Goal: Task Accomplishment & Management: Use online tool/utility

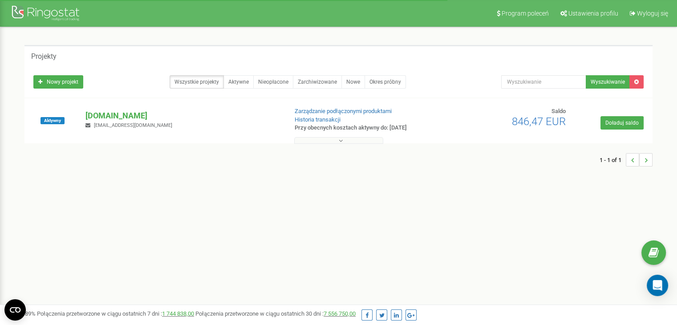
click at [108, 121] on div "[DOMAIN_NAME] [EMAIL_ADDRESS][DOMAIN_NAME]" at bounding box center [183, 120] width 208 height 20
click at [108, 118] on p "[DOMAIN_NAME]" at bounding box center [182, 116] width 195 height 12
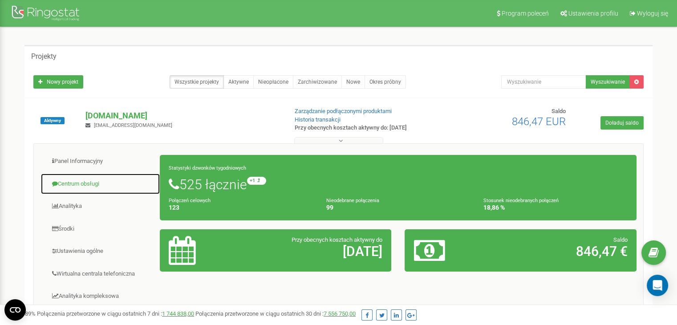
click at [96, 185] on link "Centrum obsługi" at bounding box center [101, 184] width 120 height 22
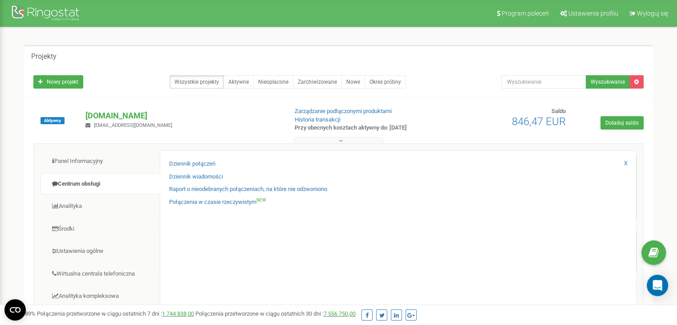
click at [643, 283] on div "Panel Informacyjny Centrum obsługi Analityka Środki Ustawienia ogólne 123 99" at bounding box center [338, 290] width 610 height 294
click at [652, 284] on div "Open Intercom Messenger" at bounding box center [658, 286] width 24 height 24
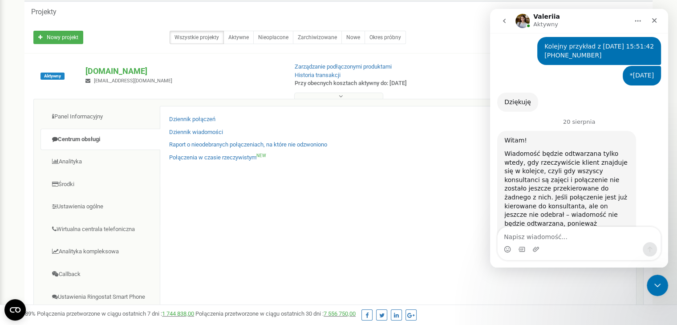
scroll to position [392, 0]
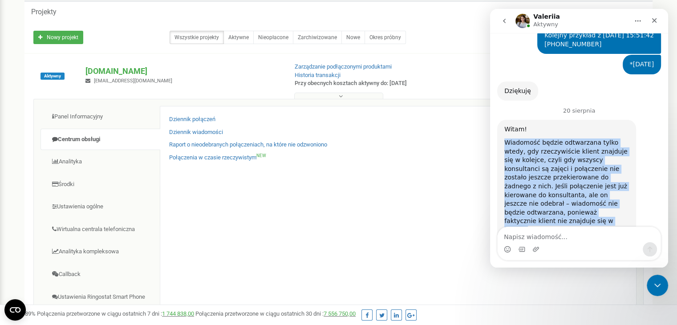
drag, startPoint x: 551, startPoint y: 191, endPoint x: 978, endPoint y: 118, distance: 433.2
click html "Valeriia Aktywny Codziennie Ringostat pomaga firmom efektywniej zarządzać budże…"
copy div "Wiadomość będzie odtwarzana tylko wtedy, gdy rzeczywiście klient znajduje się w…"
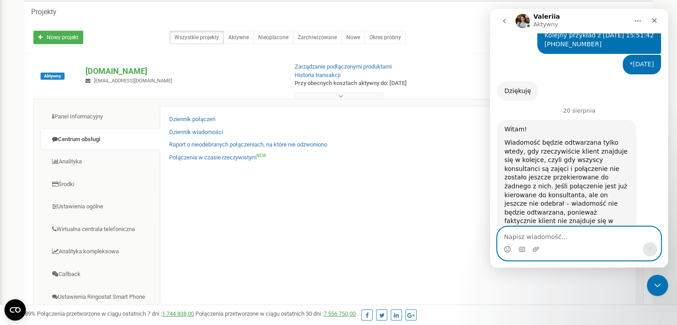
click at [555, 236] on textarea "Napisz wiadomość..." at bounding box center [579, 234] width 163 height 15
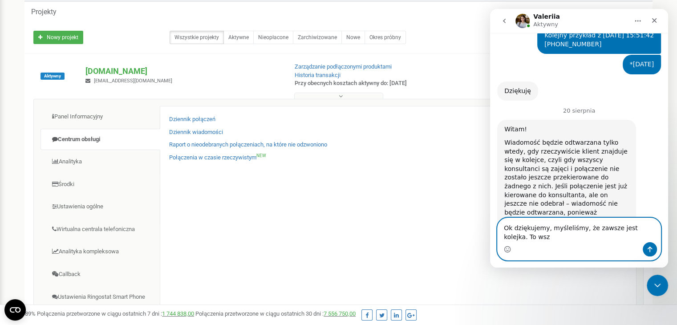
scroll to position [401, 0]
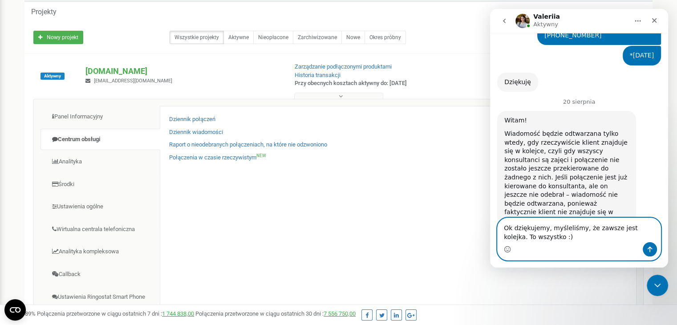
type textarea "Ok dziękujemy, myśleliśmy, że zawsze jest kolejka. To wszystko :)."
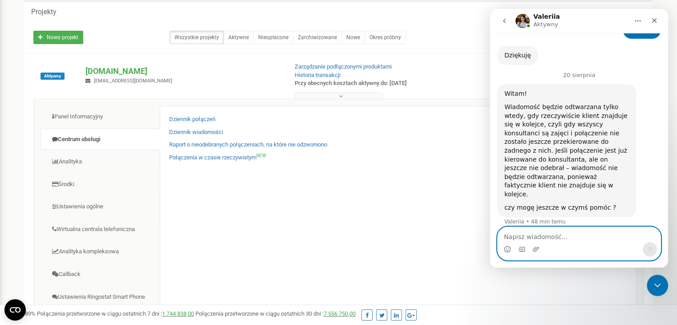
scroll to position [461, 0]
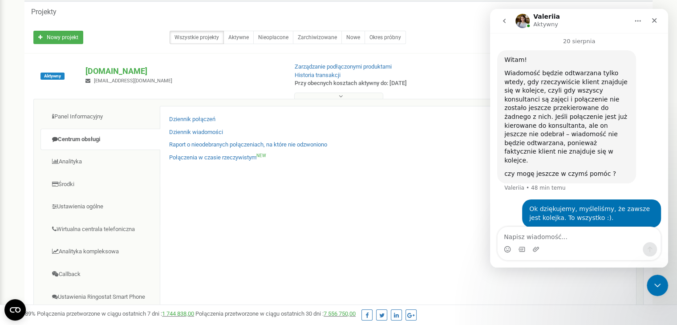
click at [505, 19] on icon "go back" at bounding box center [504, 20] width 7 height 7
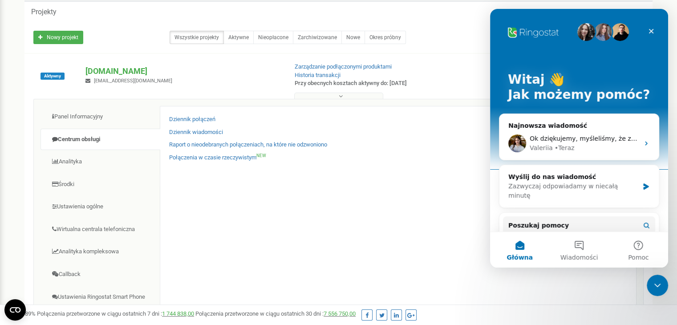
scroll to position [0, 0]
click at [573, 138] on span "Ocen swoją rozmowę" at bounding box center [567, 138] width 74 height 7
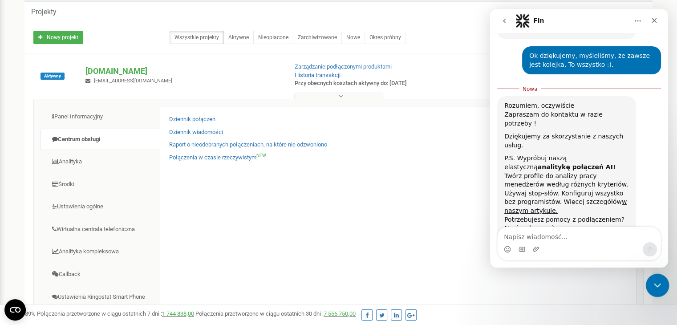
scroll to position [613, 0]
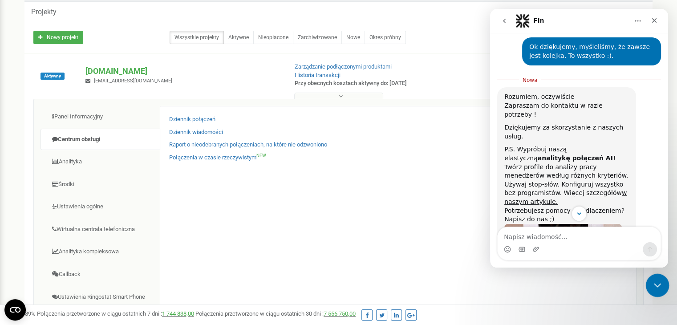
click at [661, 286] on icon "Zamknij komunikator Intercom" at bounding box center [656, 284] width 11 height 11
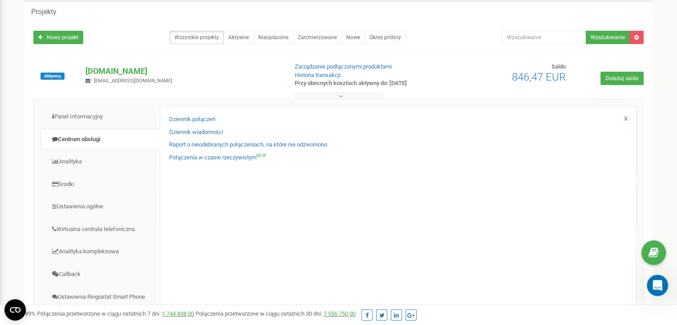
scroll to position [755, 0]
drag, startPoint x: 1293, startPoint y: 553, endPoint x: 654, endPoint y: 278, distance: 695.5
click at [654, 278] on icon "Otwórz komunikator Intercom" at bounding box center [656, 284] width 15 height 15
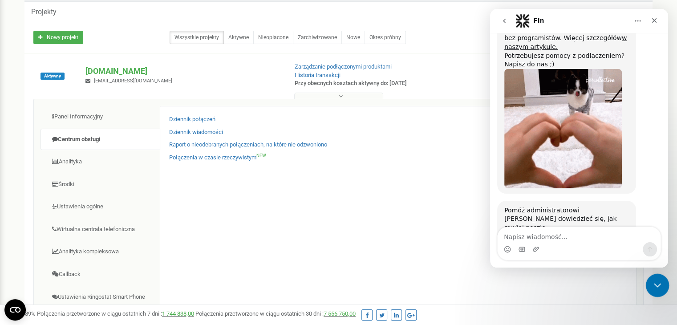
click html
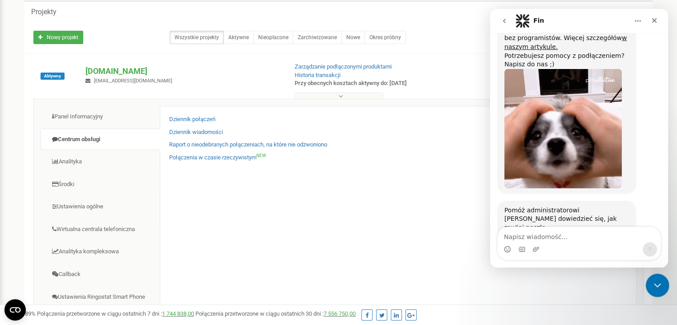
click at [648, 277] on div at bounding box center [658, 286] width 24 height 24
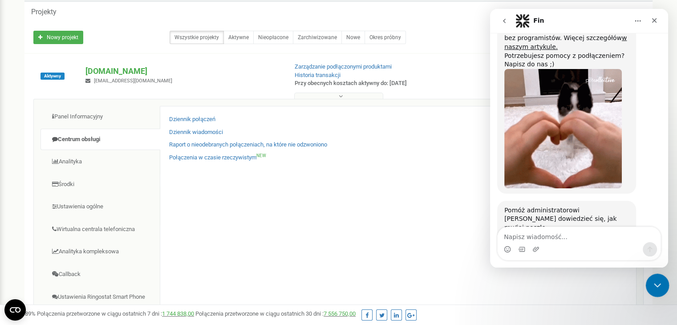
drag, startPoint x: 1315, startPoint y: 570, endPoint x: 662, endPoint y: 284, distance: 713.3
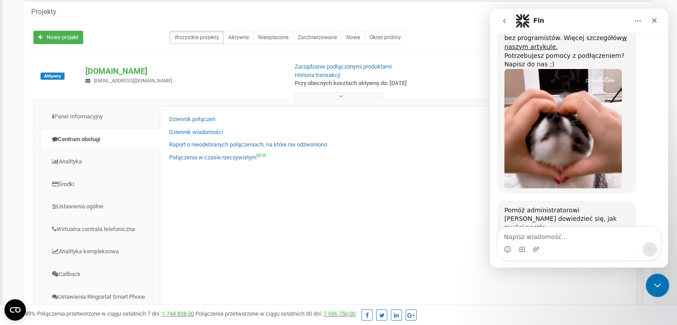
click at [663, 284] on div "Zamknij komunikator Intercom" at bounding box center [656, 283] width 21 height 21
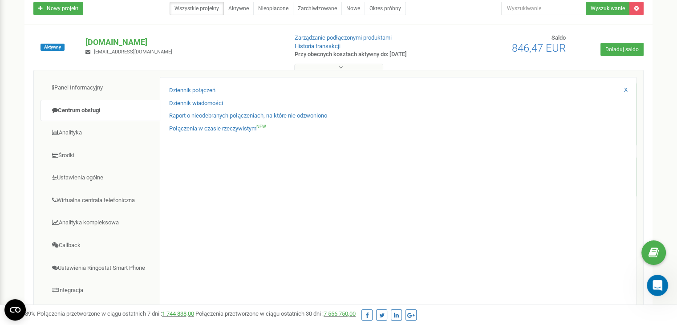
scroll to position [89, 0]
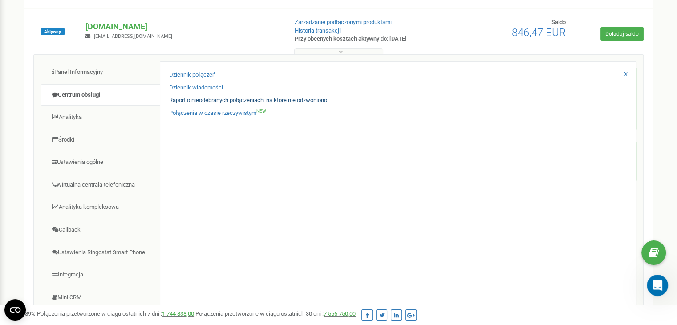
click at [194, 99] on link "Raport o nieodebranych połączeniach, na które nie odzwoniono" at bounding box center [248, 100] width 158 height 8
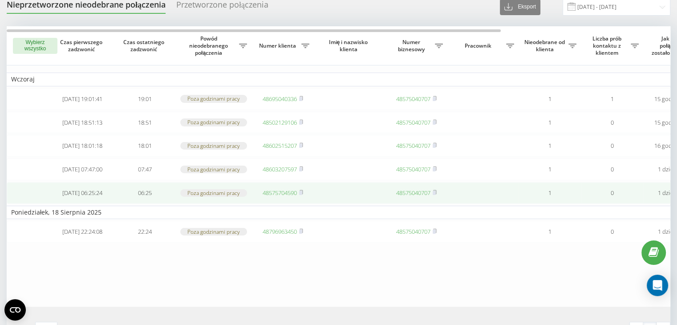
scroll to position [45, 0]
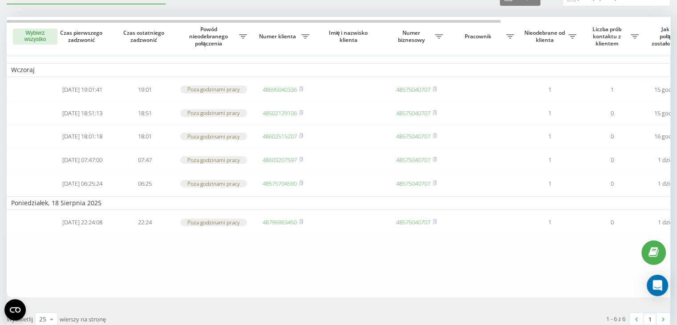
click at [29, 34] on button "Wybierz wszystko" at bounding box center [35, 36] width 45 height 16
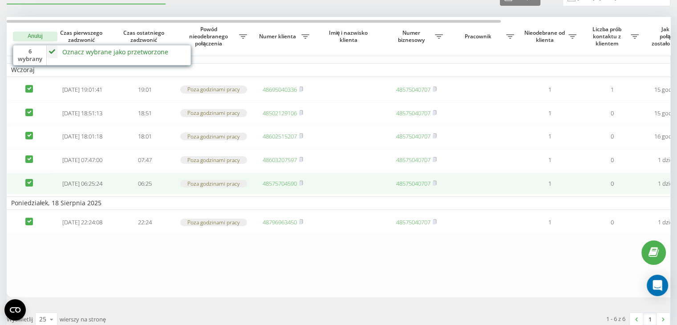
click at [29, 191] on td at bounding box center [29, 184] width 45 height 22
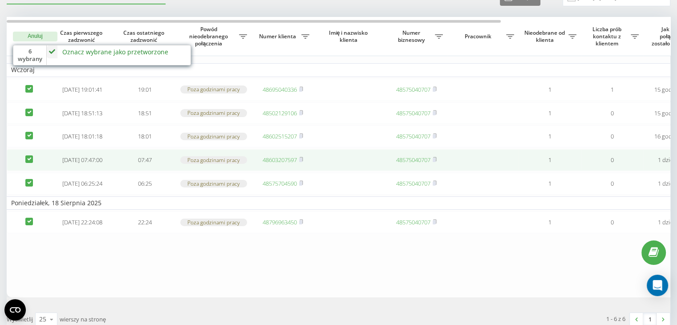
click at [24, 171] on td at bounding box center [29, 160] width 45 height 22
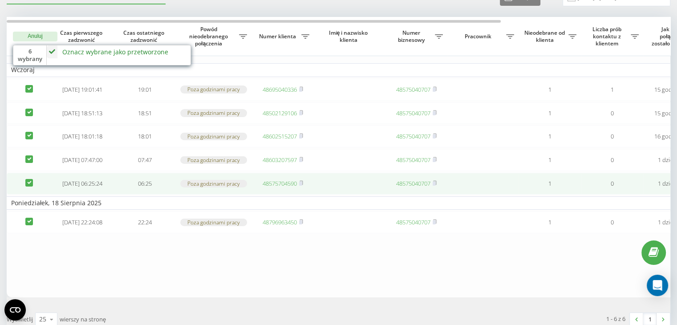
click at [25, 195] on td at bounding box center [29, 184] width 45 height 22
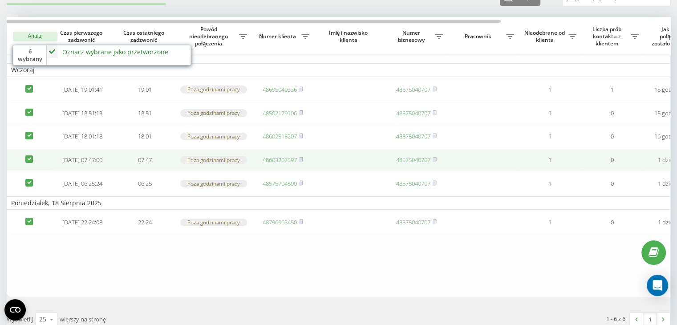
click at [33, 165] on td at bounding box center [29, 160] width 45 height 22
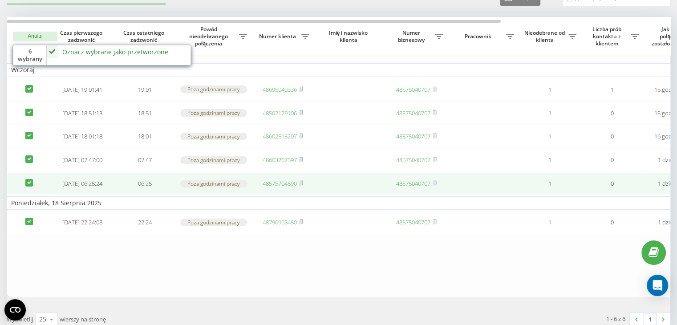
click at [25, 195] on td at bounding box center [29, 184] width 45 height 22
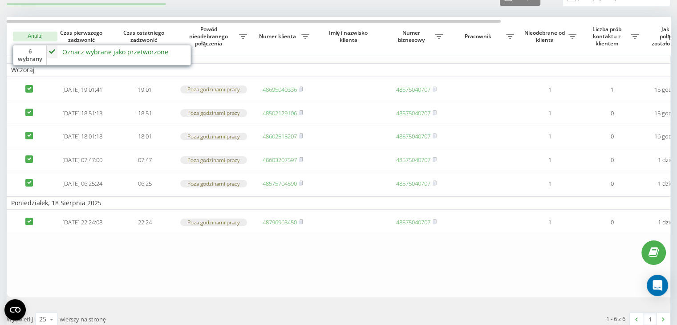
click at [109, 272] on table "Wczoraj 2025-08-19 19:01:41 19:01 Poza godzinami pracy 48695040336 48575040707 …" at bounding box center [452, 157] width 891 height 281
click at [41, 28] on th "6 wybrany Oznacz wybrane jako przetworzone Nie udało się skontaktować Skontakto…" at bounding box center [29, 36] width 45 height 39
click at [41, 32] on button "Anuluj" at bounding box center [35, 37] width 45 height 10
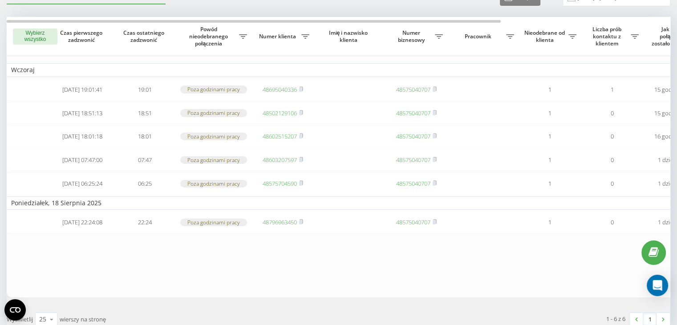
click at [31, 30] on button "Wybierz wszystko" at bounding box center [35, 36] width 45 height 16
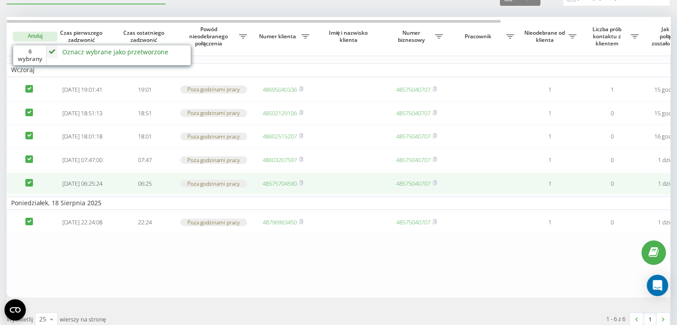
click at [27, 191] on td at bounding box center [29, 184] width 45 height 22
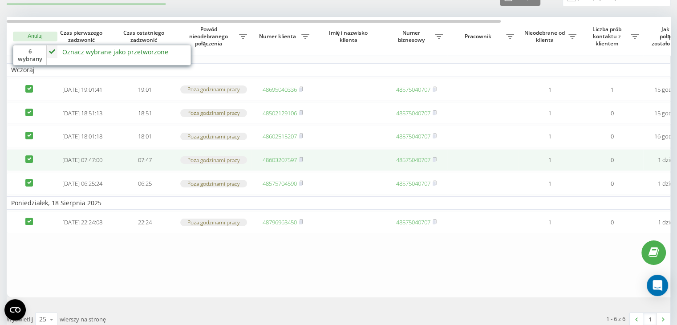
click at [26, 155] on label at bounding box center [29, 155] width 8 height 0
checkbox input "false"
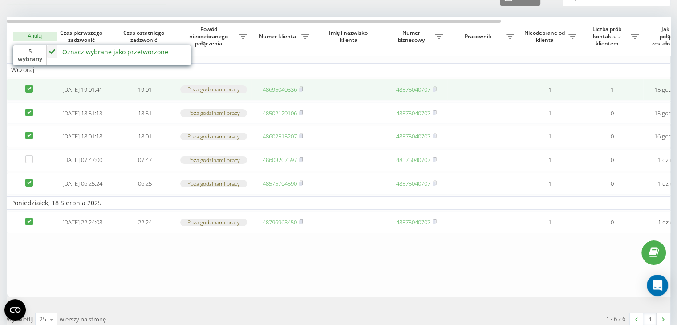
click at [30, 85] on label at bounding box center [29, 85] width 8 height 0
checkbox input "false"
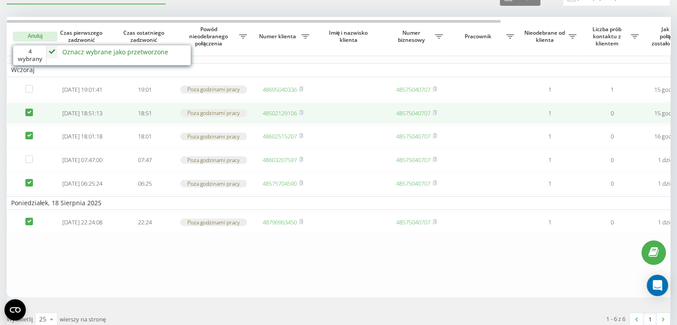
click at [31, 120] on td at bounding box center [29, 113] width 45 height 22
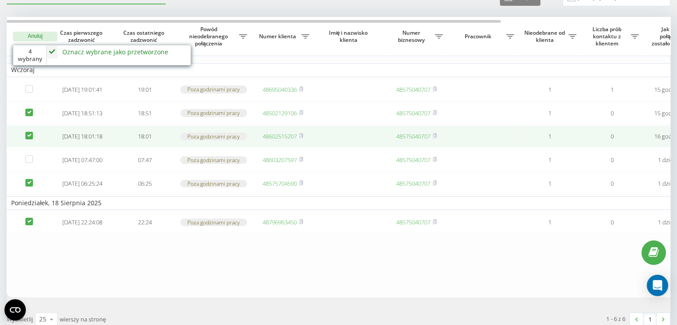
click at [26, 132] on label at bounding box center [29, 132] width 8 height 0
checkbox input "false"
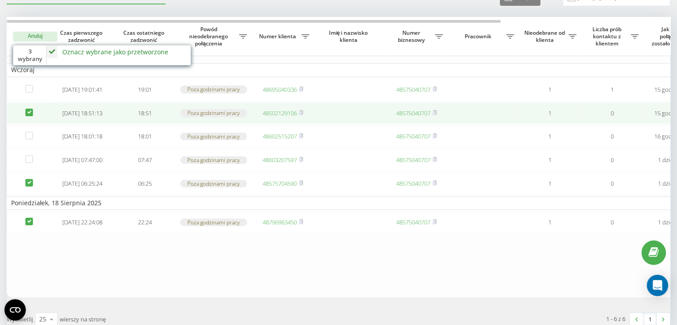
click at [25, 109] on label at bounding box center [29, 109] width 8 height 0
checkbox input "false"
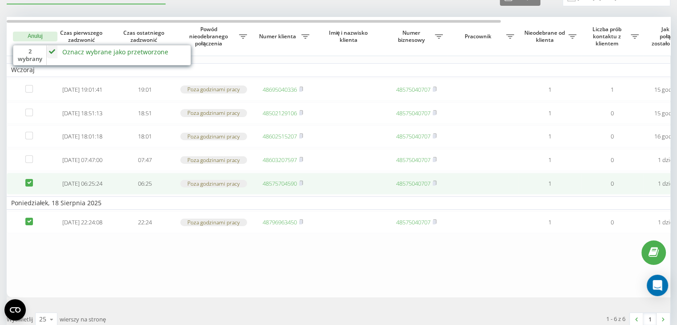
click at [30, 179] on label at bounding box center [29, 179] width 8 height 0
checkbox input "false"
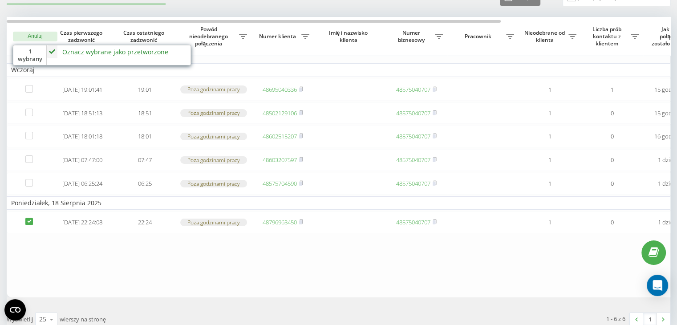
click at [126, 59] on div "Oznacz wybrane jako przetworzone Nie udało się skontaktować Skontaktowano się z…" at bounding box center [119, 55] width 144 height 20
click at [125, 55] on div "Oznacz wybrane jako przetworzone" at bounding box center [115, 52] width 106 height 8
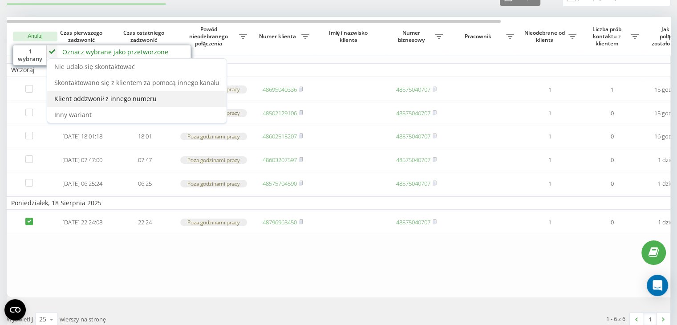
click at [143, 94] on span "Klient oddzwonił z innego numeru" at bounding box center [105, 98] width 102 height 8
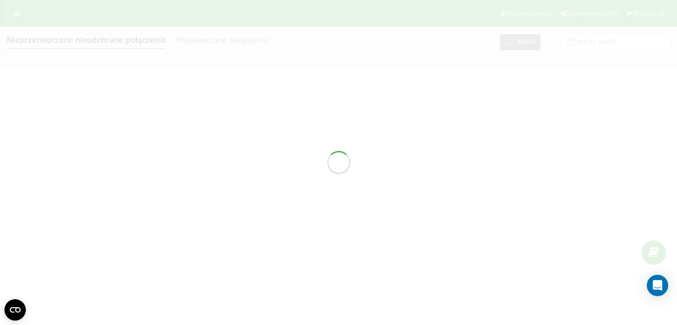
scroll to position [0, 0]
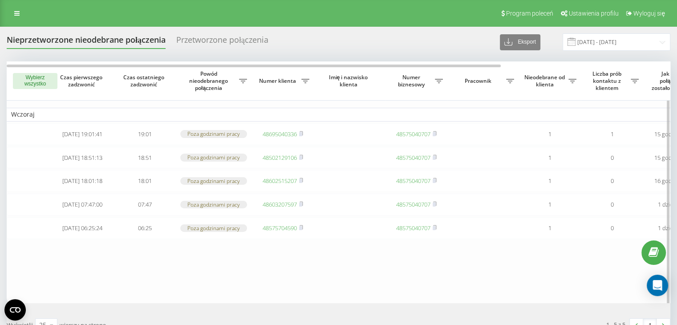
click at [32, 84] on button "Wybierz wszystko" at bounding box center [35, 81] width 45 height 16
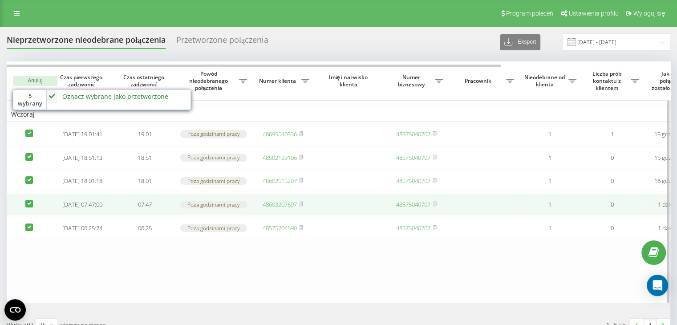
click at [28, 200] on label at bounding box center [29, 200] width 8 height 0
checkbox input "false"
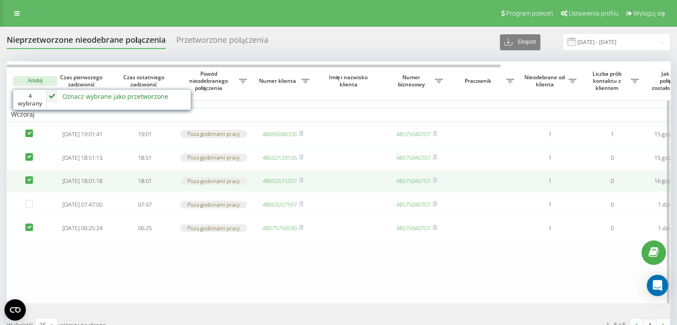
click at [32, 176] on label at bounding box center [29, 176] width 8 height 0
checkbox input "false"
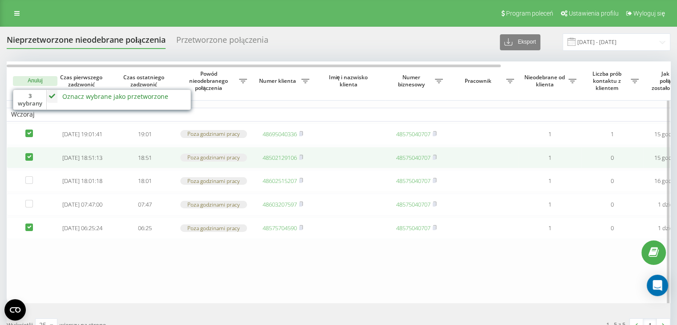
click at [26, 153] on label at bounding box center [29, 153] width 8 height 0
checkbox input "false"
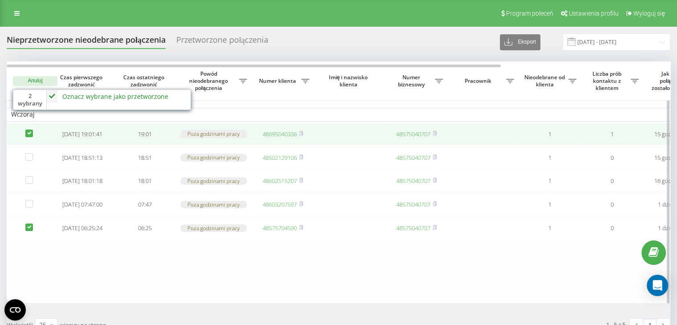
click at [30, 130] on label at bounding box center [29, 130] width 8 height 0
checkbox input "false"
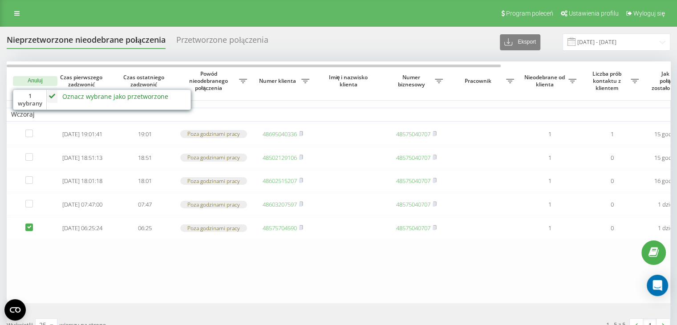
click at [105, 93] on div "Oznacz wybrane jako przetworzone" at bounding box center [115, 96] width 106 height 8
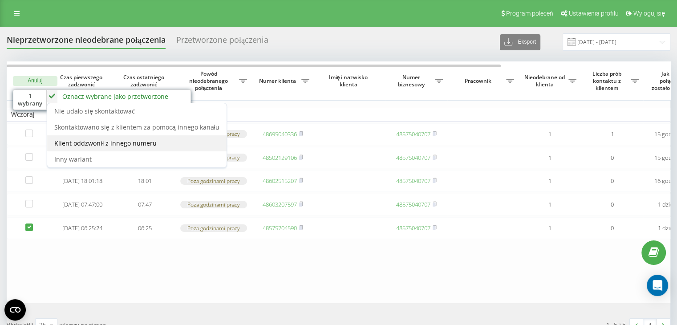
click at [106, 143] on span "Klient oddzwonił z innego numeru" at bounding box center [105, 143] width 102 height 8
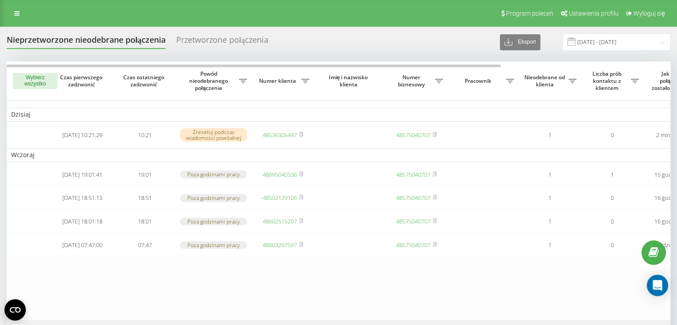
click at [24, 77] on button "Wybierz wszystko" at bounding box center [35, 81] width 45 height 16
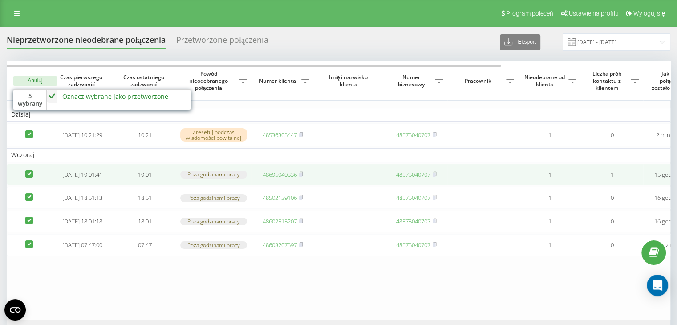
click at [31, 170] on label at bounding box center [29, 170] width 8 height 0
checkbox input "false"
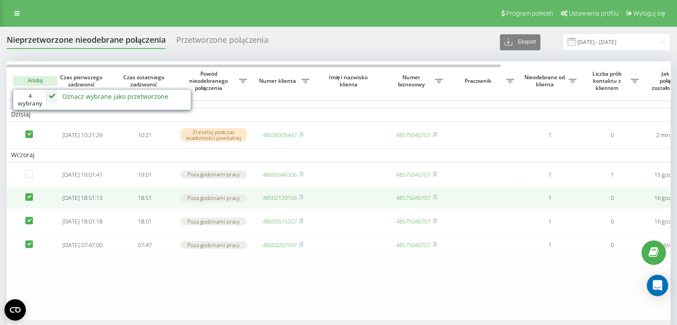
click at [29, 195] on td at bounding box center [29, 198] width 45 height 22
click at [29, 193] on label at bounding box center [29, 193] width 8 height 0
checkbox input "false"
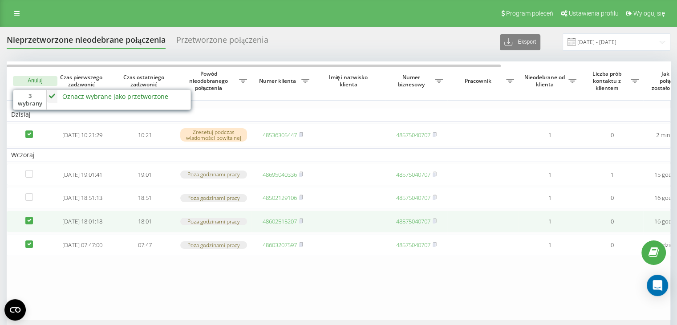
click at [30, 217] on label at bounding box center [29, 217] width 8 height 0
checkbox input "false"
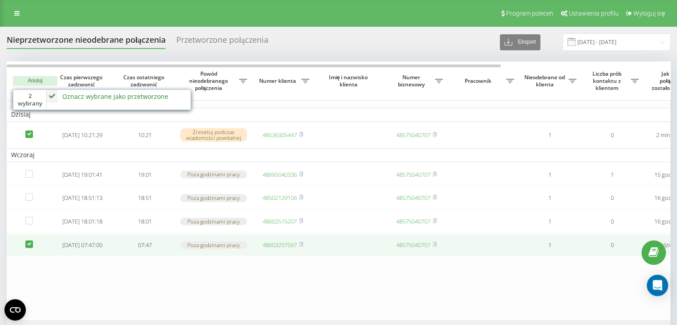
click at [28, 240] on label at bounding box center [29, 240] width 8 height 0
checkbox input "false"
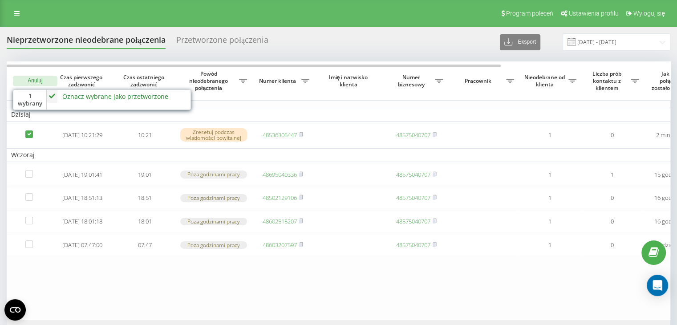
click at [107, 97] on div "Oznacz wybrane jako przetworzone" at bounding box center [115, 96] width 106 height 8
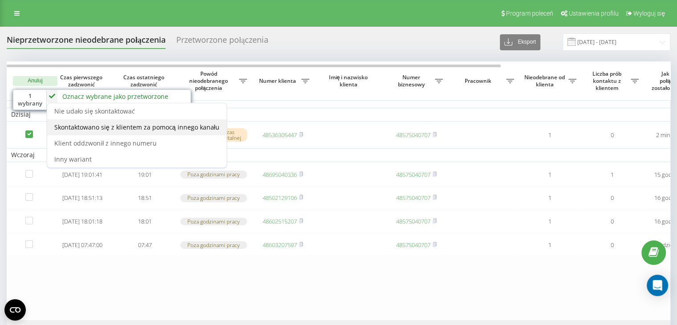
click at [117, 123] on span "Skontaktowano się z klientem za pomocą innego kanału" at bounding box center [136, 127] width 165 height 8
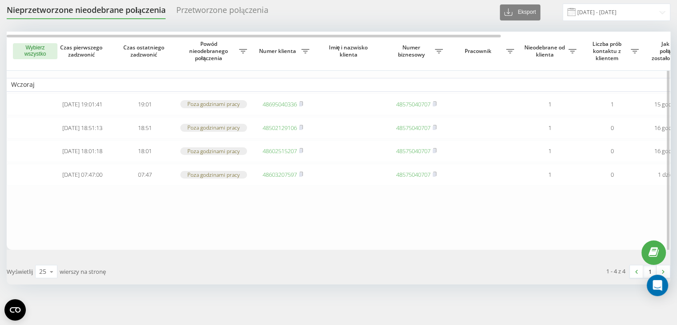
scroll to position [44, 0]
click at [33, 41] on button "Wybierz wszystko" at bounding box center [35, 49] width 45 height 16
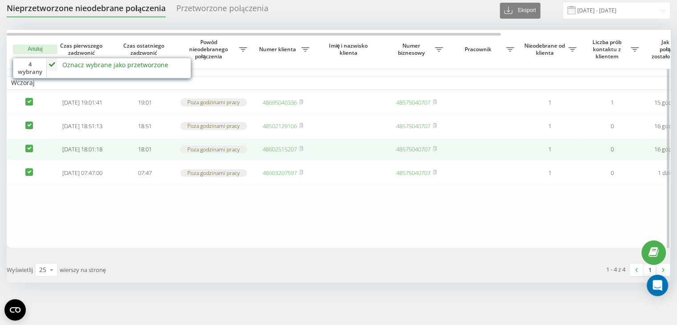
click at [30, 145] on label at bounding box center [29, 145] width 8 height 0
checkbox input "false"
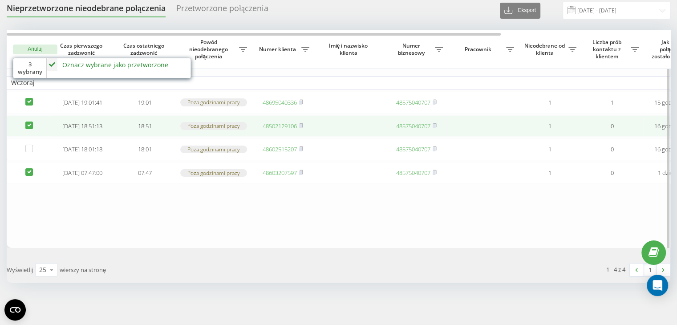
click at [29, 125] on td at bounding box center [29, 126] width 45 height 22
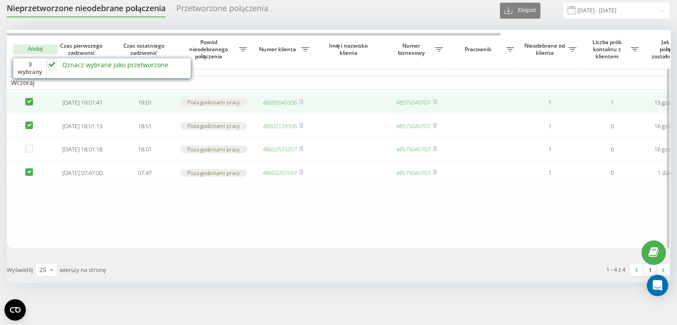
click at [32, 98] on label at bounding box center [29, 98] width 8 height 0
checkbox input "false"
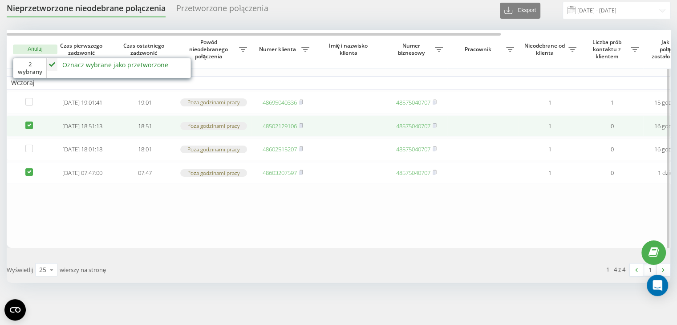
click at [32, 115] on td at bounding box center [29, 126] width 45 height 22
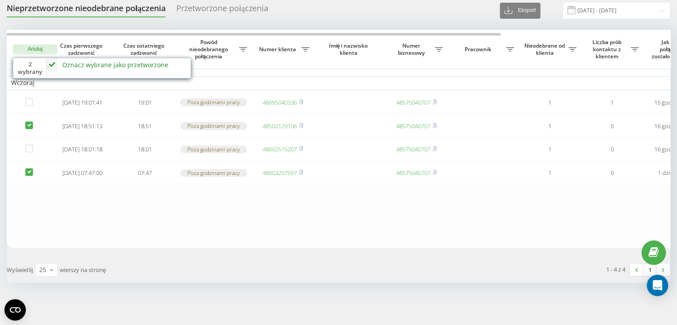
click at [101, 61] on div "Oznacz wybrane jako przetworzone" at bounding box center [115, 65] width 106 height 8
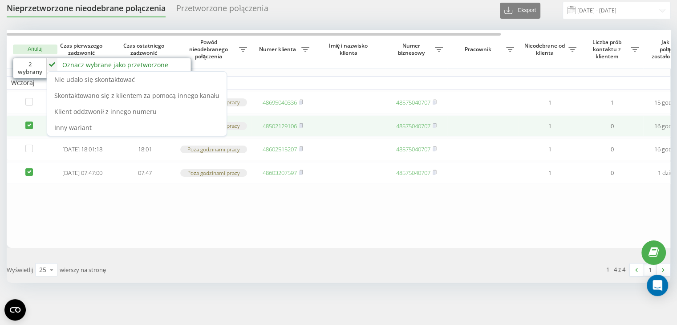
click at [25, 123] on td at bounding box center [29, 126] width 45 height 22
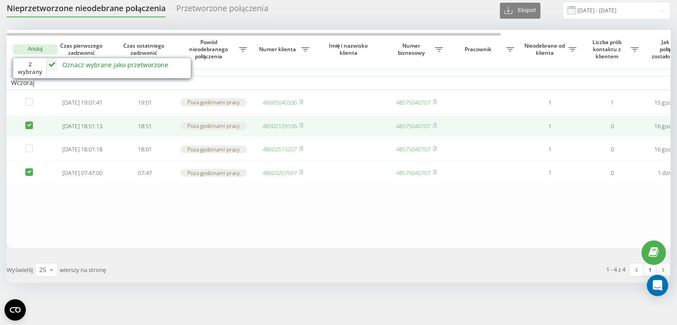
click at [31, 122] on label at bounding box center [29, 122] width 8 height 0
checkbox input "false"
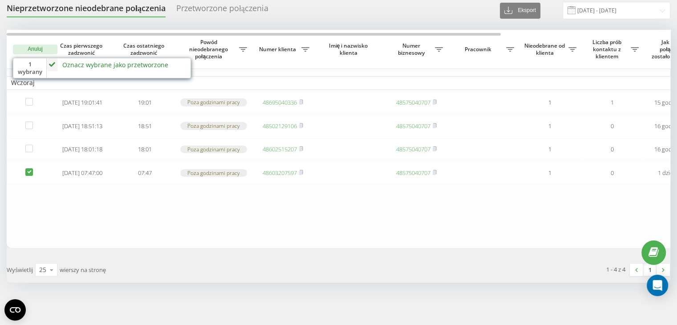
click at [114, 61] on div "Oznacz wybrane jako przetworzone" at bounding box center [115, 65] width 106 height 8
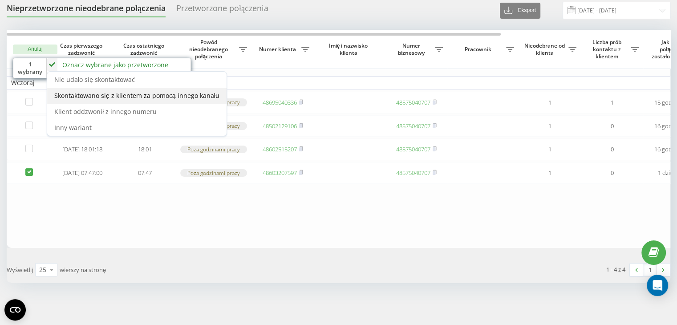
click at [121, 88] on div "Skontaktowano się z klientem za pomocą innego kanału" at bounding box center [136, 96] width 179 height 16
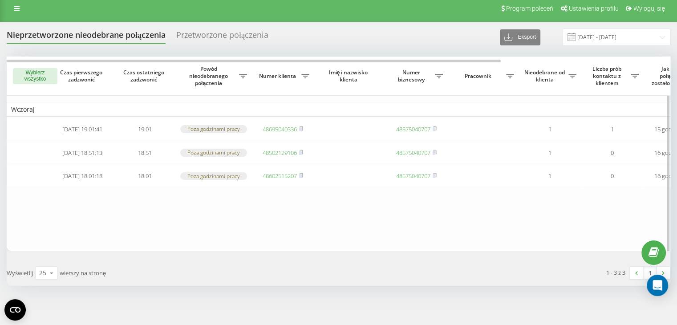
scroll to position [0, 0]
